Goal: Information Seeking & Learning: Compare options

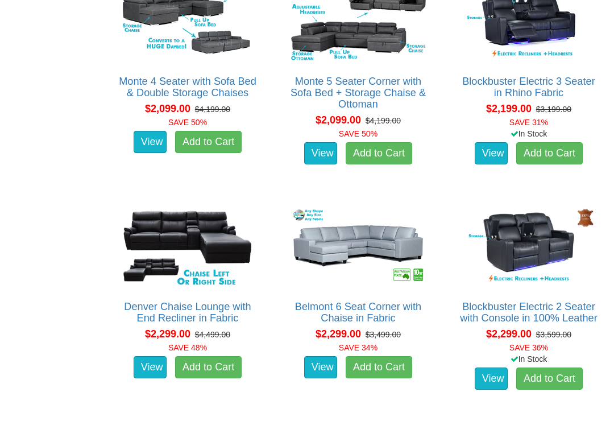
scroll to position [1816, 0]
click at [404, 229] on img at bounding box center [358, 246] width 141 height 87
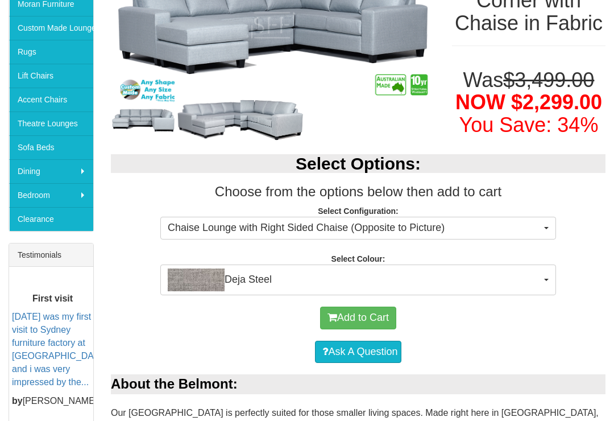
scroll to position [251, 0]
click at [548, 279] on span "button" at bounding box center [546, 280] width 5 height 2
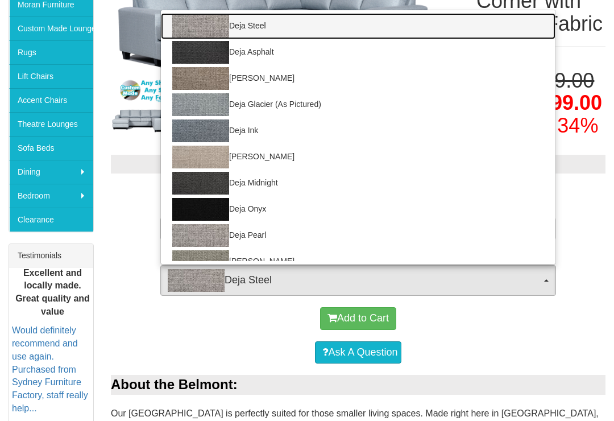
scroll to position [0, 0]
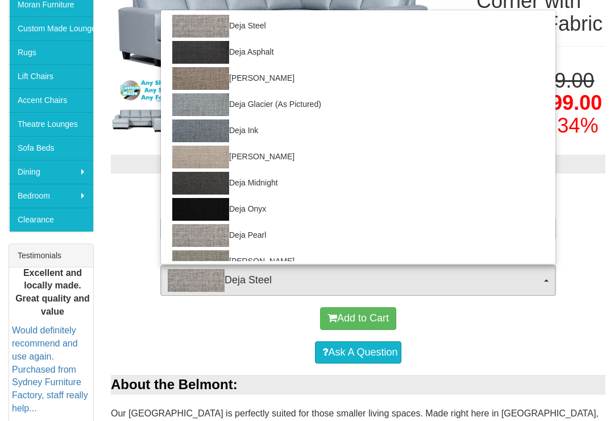
click at [585, 294] on div at bounding box center [307, 210] width 614 height 421
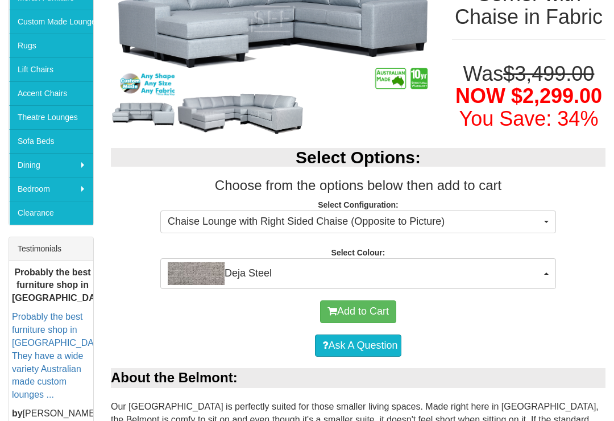
scroll to position [257, 0]
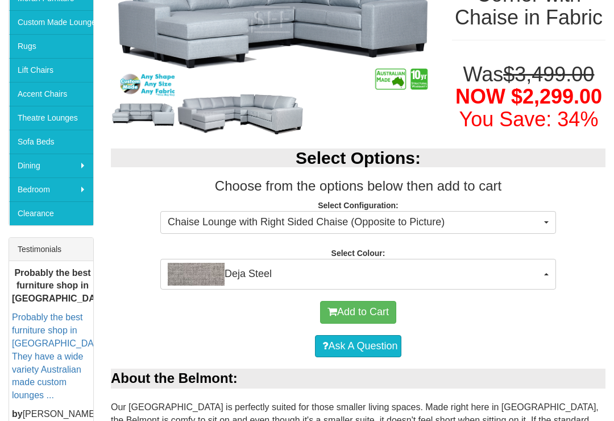
click at [552, 222] on button "Chaise Lounge with Right Sided Chaise (Opposite to Picture)" at bounding box center [358, 222] width 396 height 23
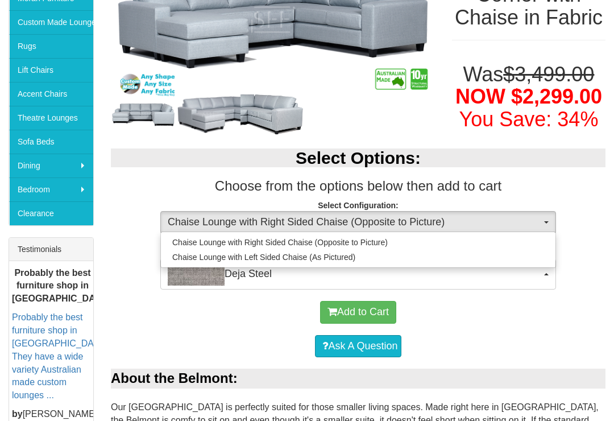
click at [589, 221] on div at bounding box center [307, 210] width 614 height 421
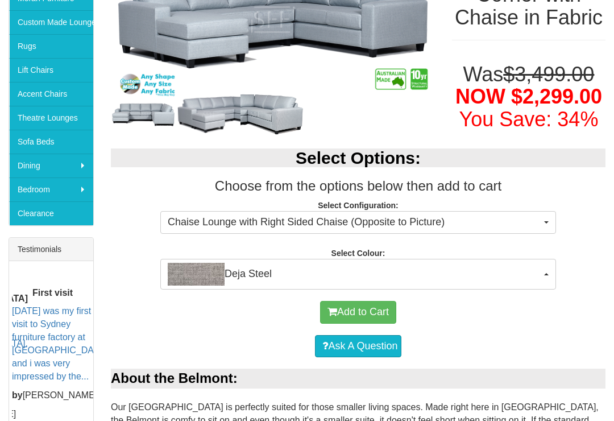
click at [552, 267] on button "Deja Steel" at bounding box center [358, 274] width 396 height 31
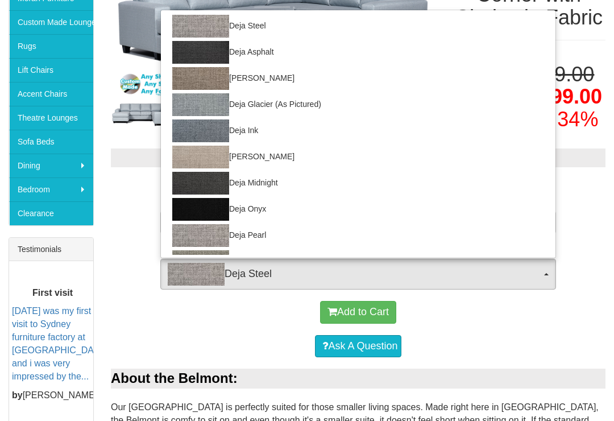
click at [595, 216] on div at bounding box center [307, 210] width 614 height 421
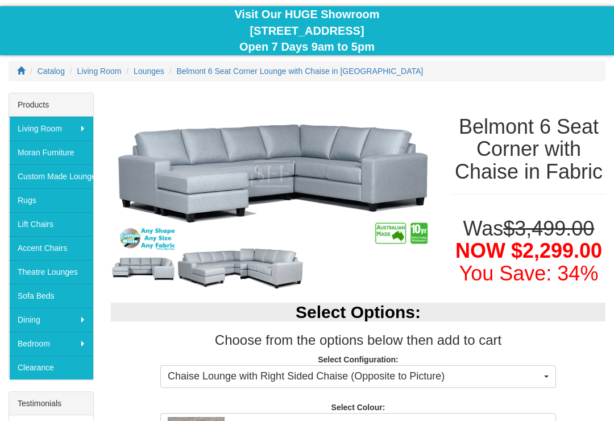
scroll to position [94, 0]
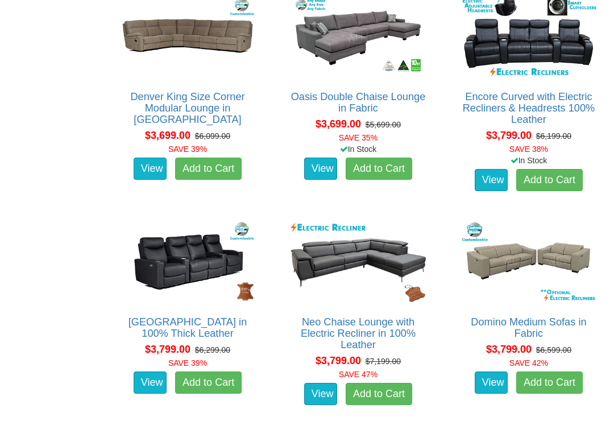
scroll to position [5631, 0]
click at [371, 258] on img at bounding box center [358, 261] width 141 height 87
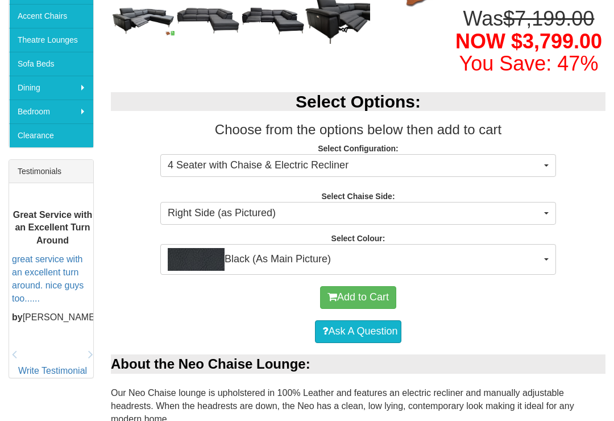
scroll to position [336, 0]
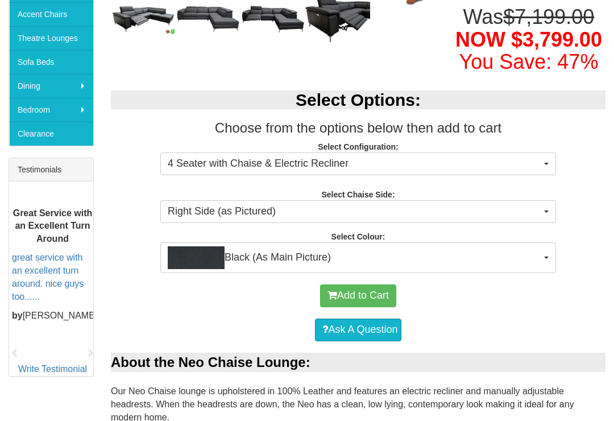
click at [551, 273] on button "Black (As Main Picture)" at bounding box center [358, 257] width 396 height 31
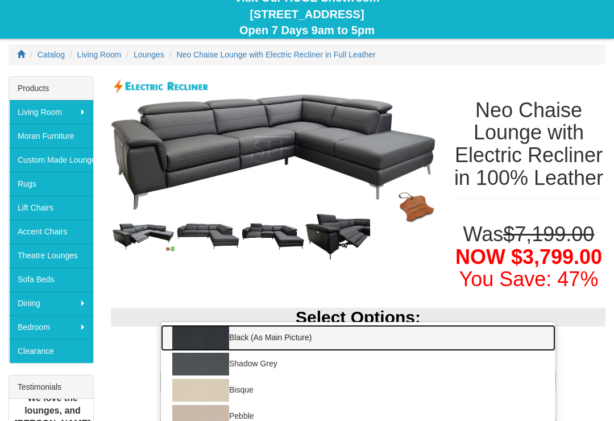
scroll to position [0, 0]
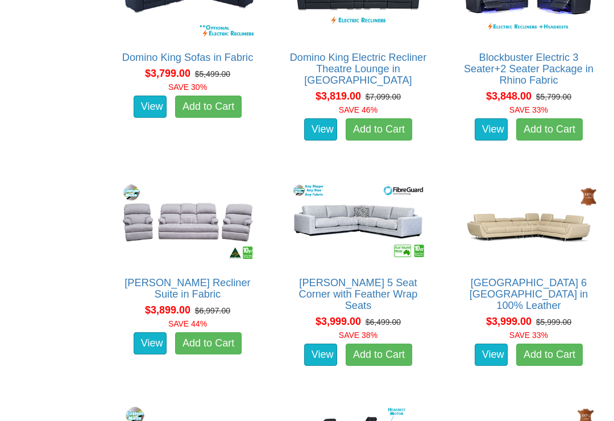
scroll to position [6121, 0]
click at [571, 231] on img at bounding box center [529, 222] width 141 height 87
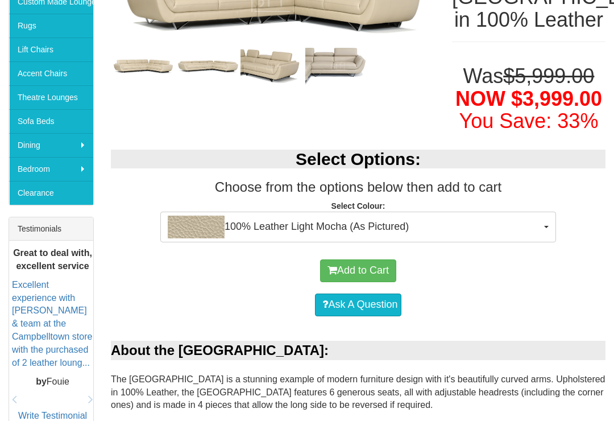
scroll to position [277, 0]
click at [549, 226] on button "100% Leather Light Mocha (As Pictured)" at bounding box center [358, 227] width 396 height 31
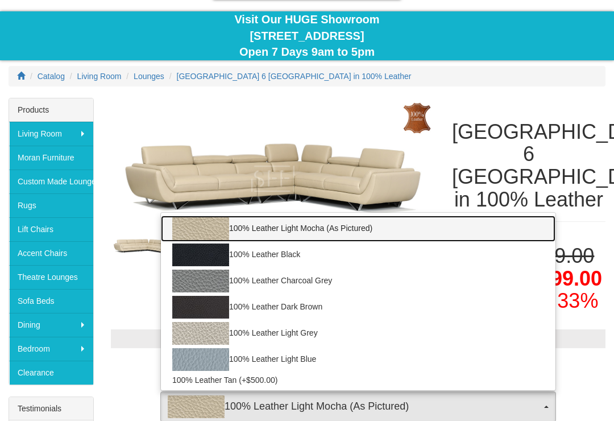
scroll to position [93, 0]
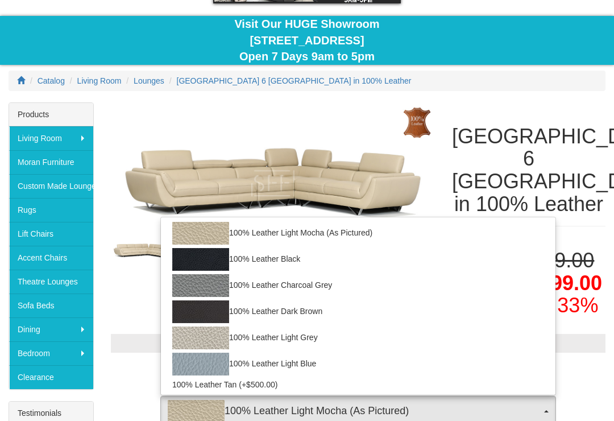
click at [562, 103] on div at bounding box center [307, 210] width 614 height 421
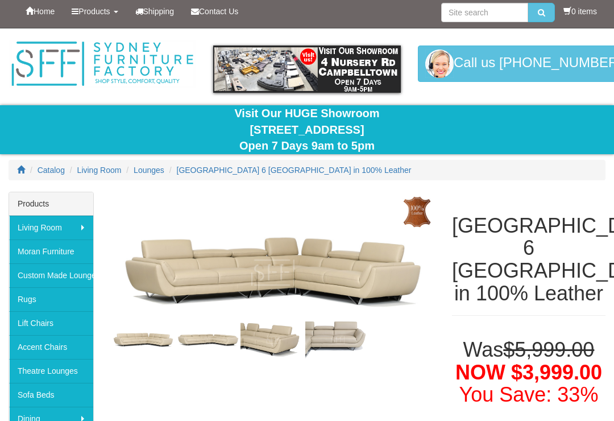
scroll to position [0, 0]
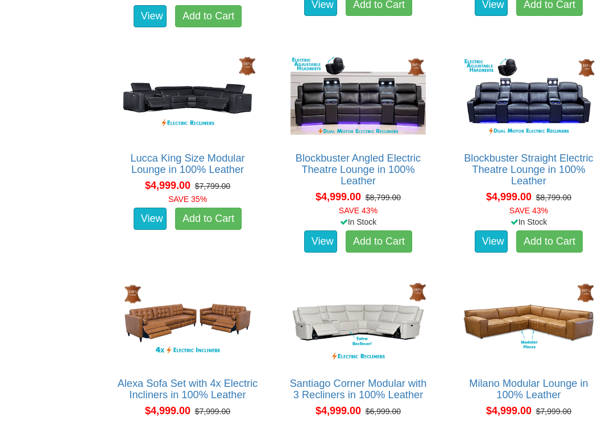
scroll to position [7598, 0]
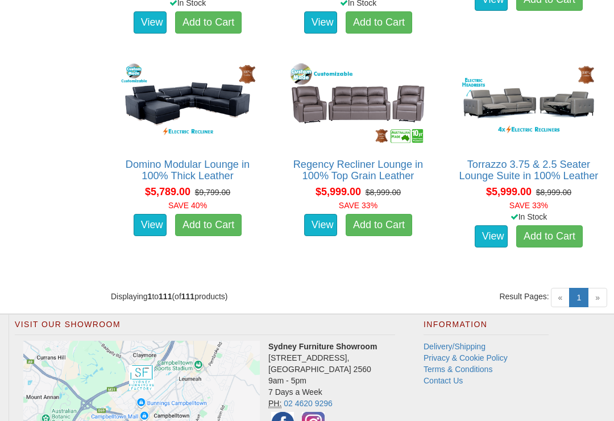
scroll to position [8717, 0]
